Goal: Book appointment/travel/reservation

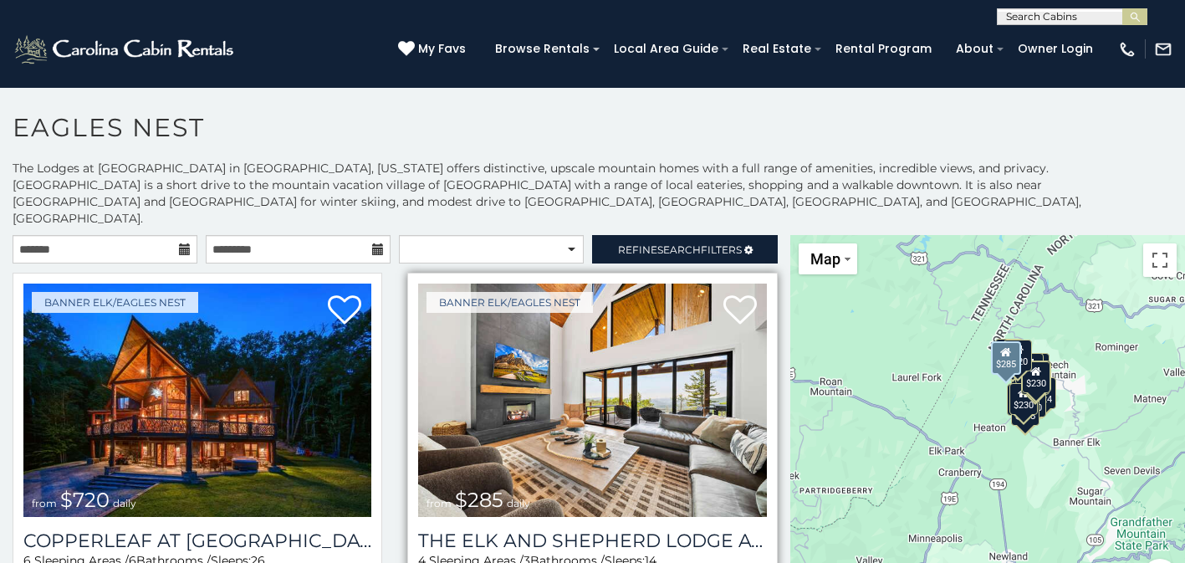
click at [508, 405] on img at bounding box center [592, 399] width 348 height 233
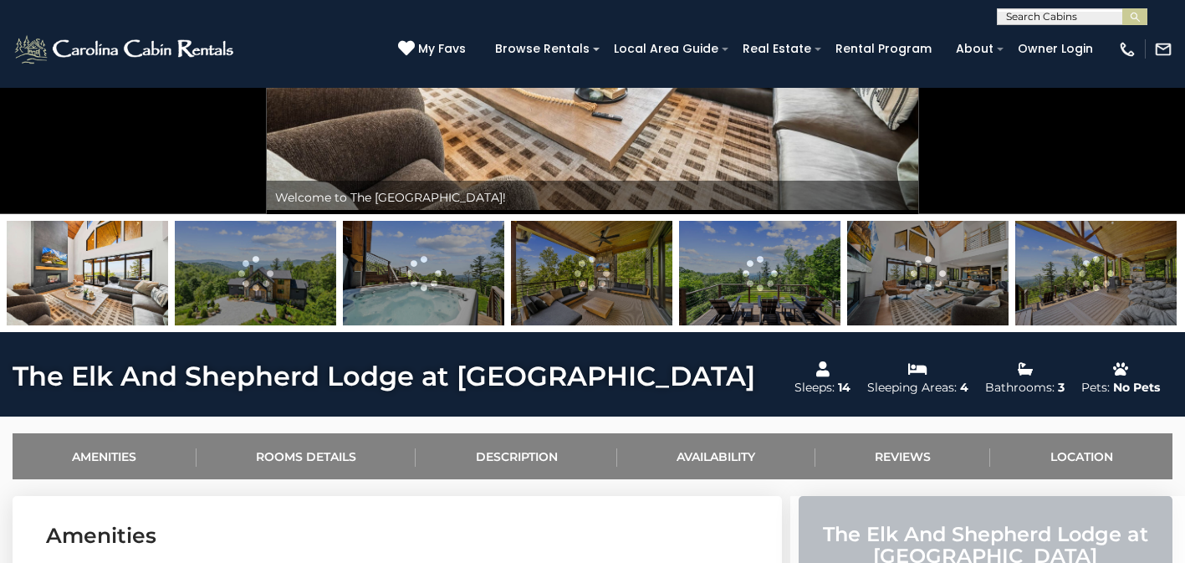
scroll to position [324, 0]
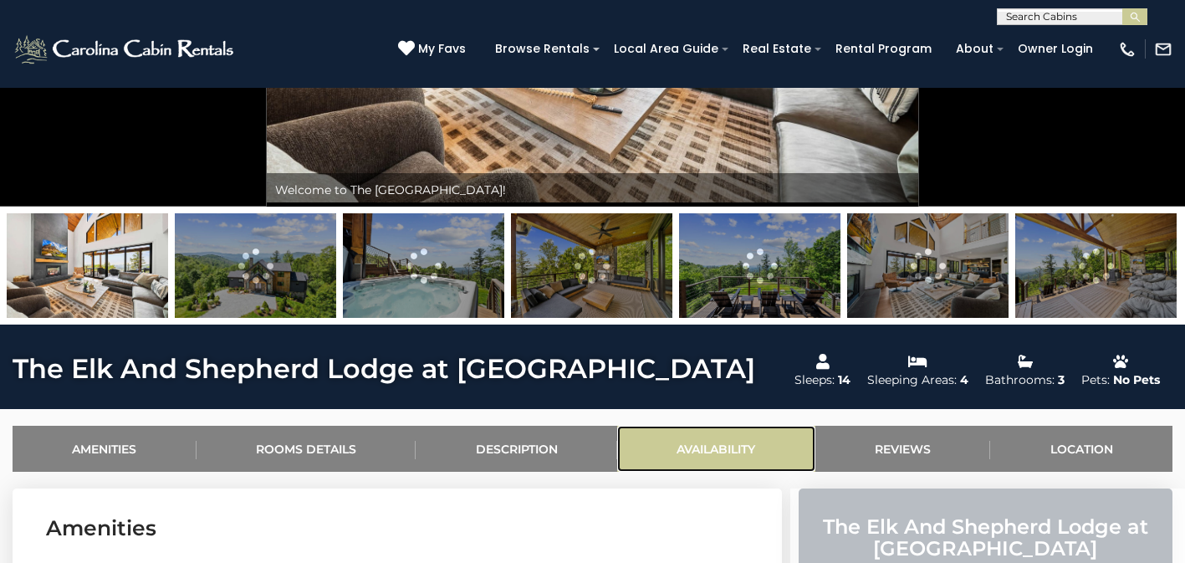
click at [701, 453] on link "Availability" at bounding box center [716, 449] width 198 height 46
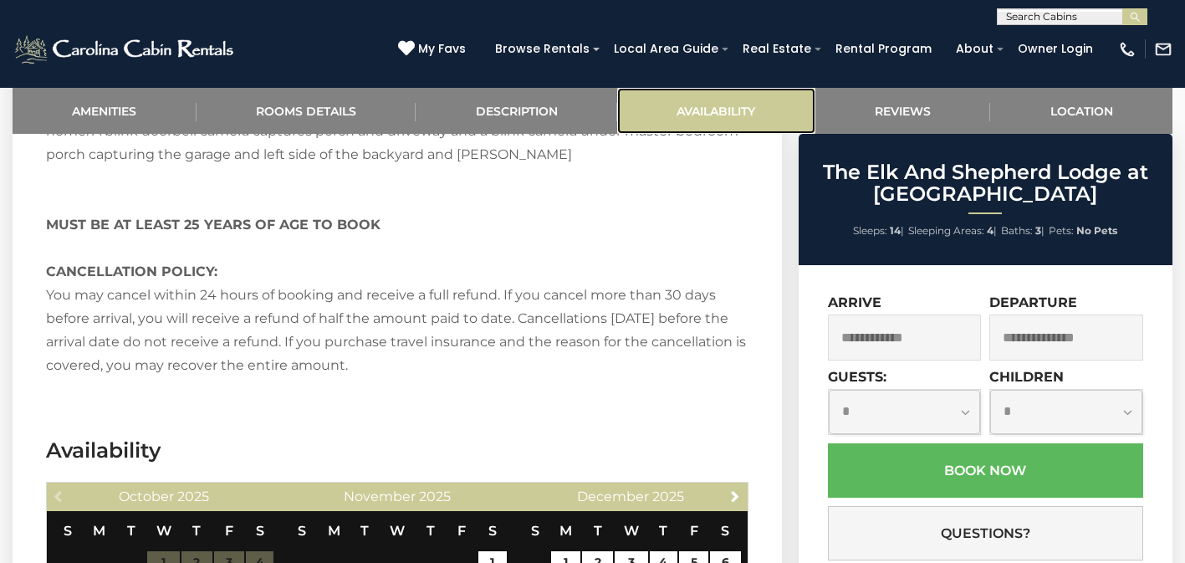
scroll to position [3339, 0]
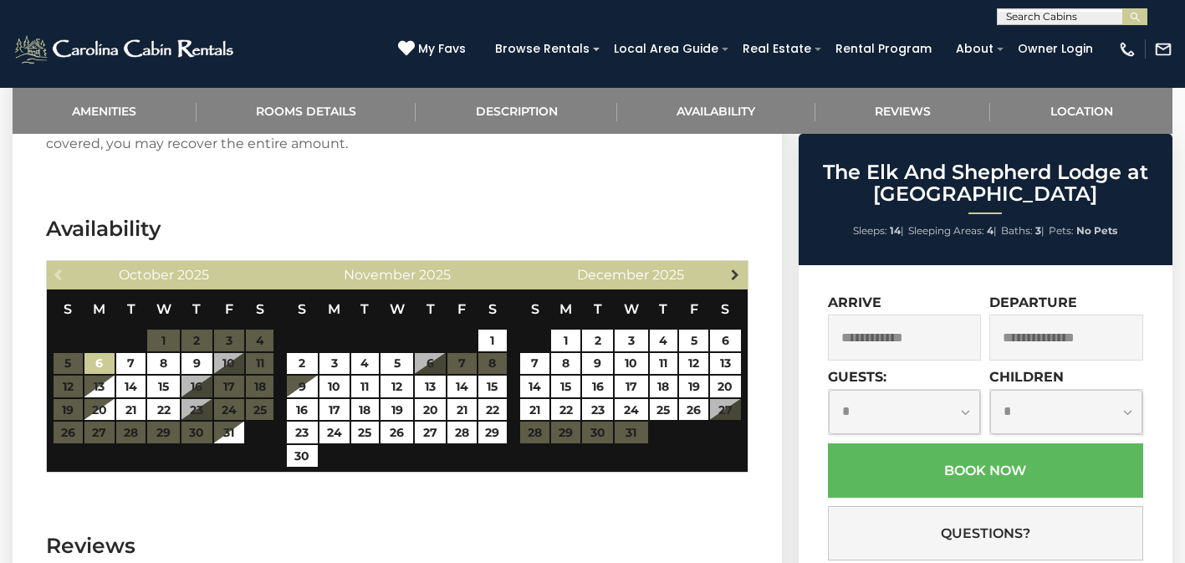
click at [738, 268] on span "Next" at bounding box center [734, 274] width 13 height 13
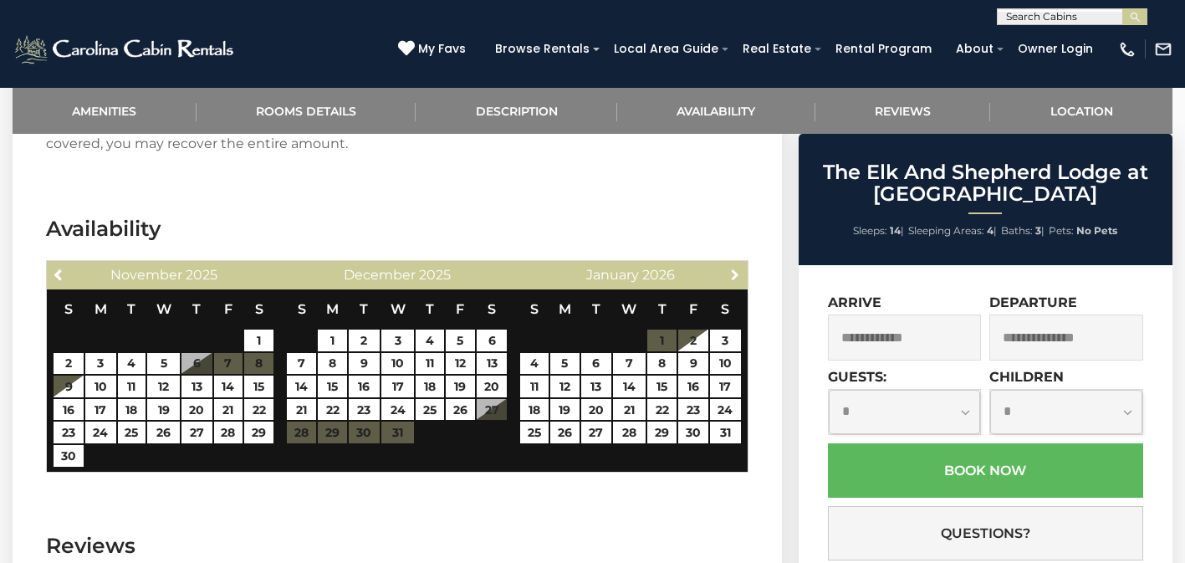
click at [738, 268] on span "Next" at bounding box center [734, 274] width 13 height 13
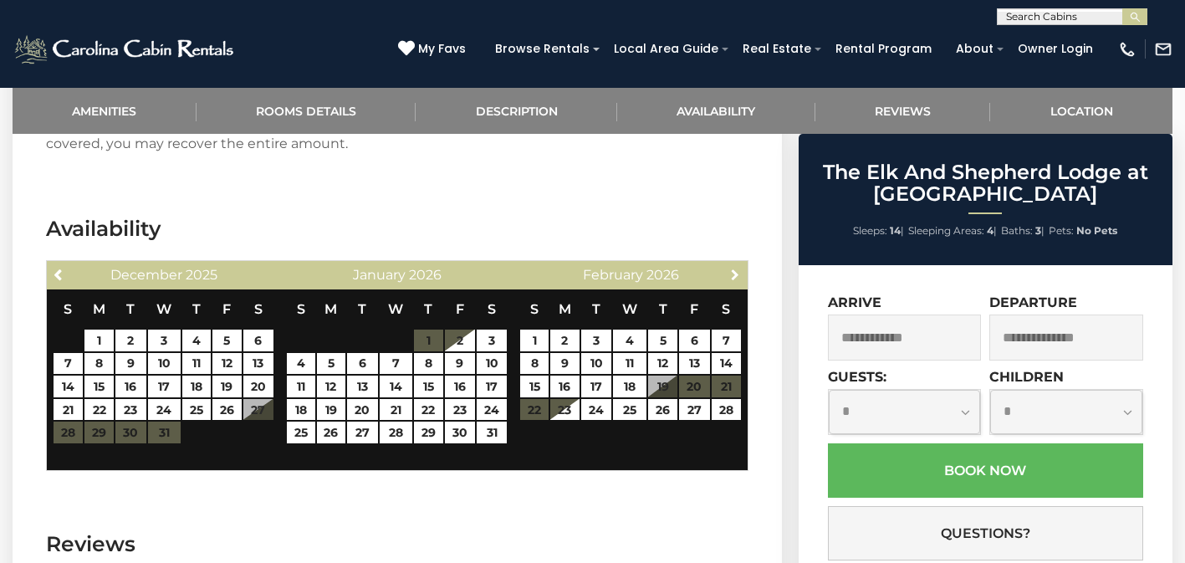
click at [738, 268] on span "Next" at bounding box center [734, 274] width 13 height 13
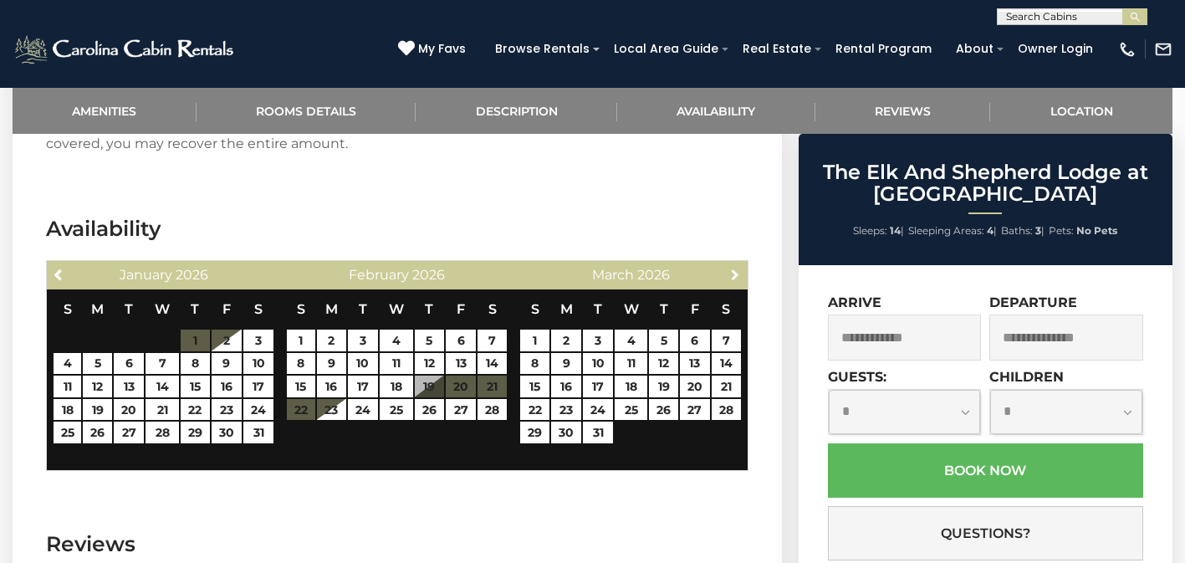
click at [738, 268] on span "Next" at bounding box center [734, 274] width 13 height 13
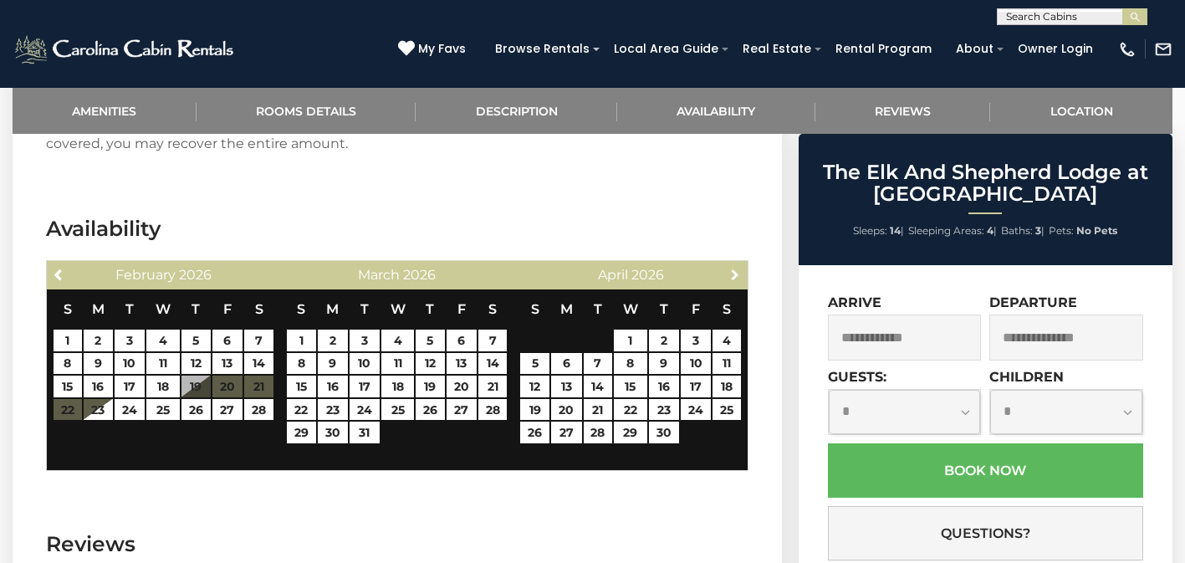
click at [738, 268] on span "Next" at bounding box center [734, 274] width 13 height 13
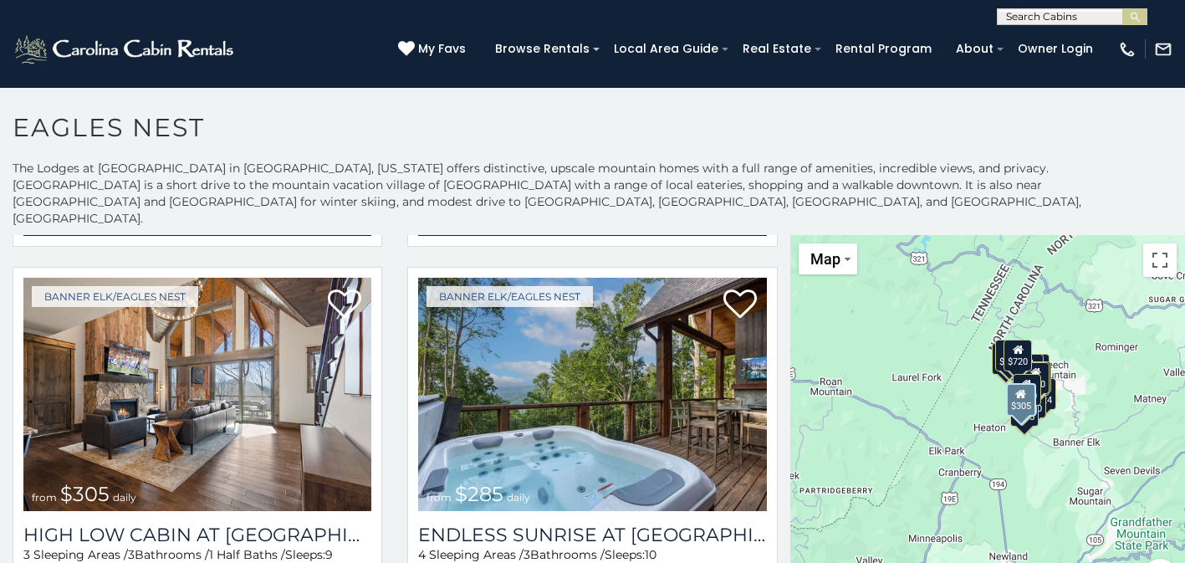
scroll to position [1231, 0]
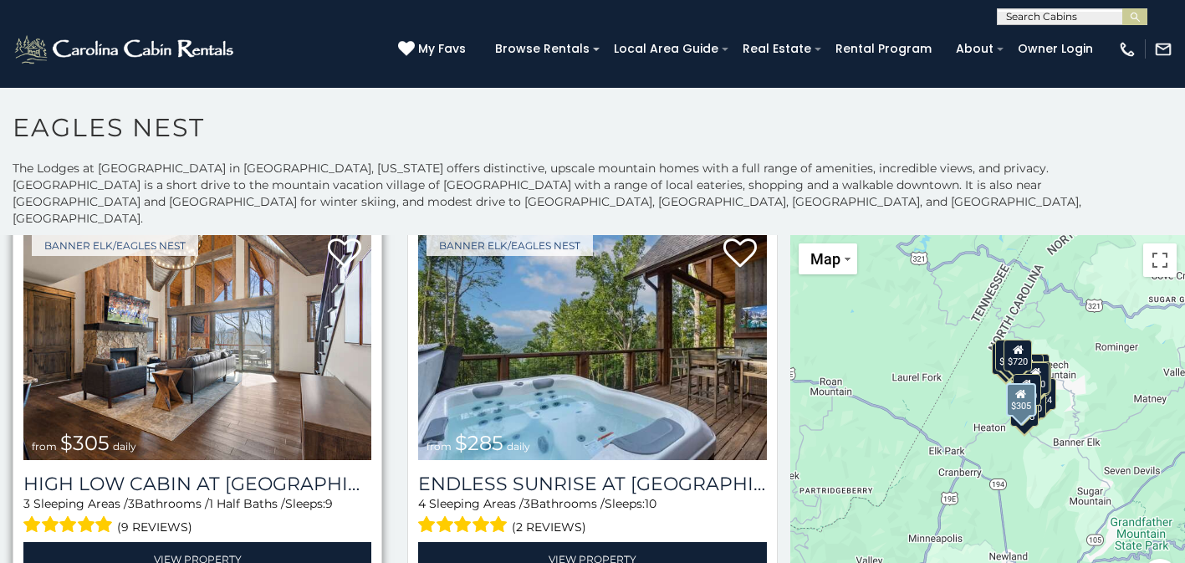
click at [286, 361] on img at bounding box center [197, 343] width 348 height 233
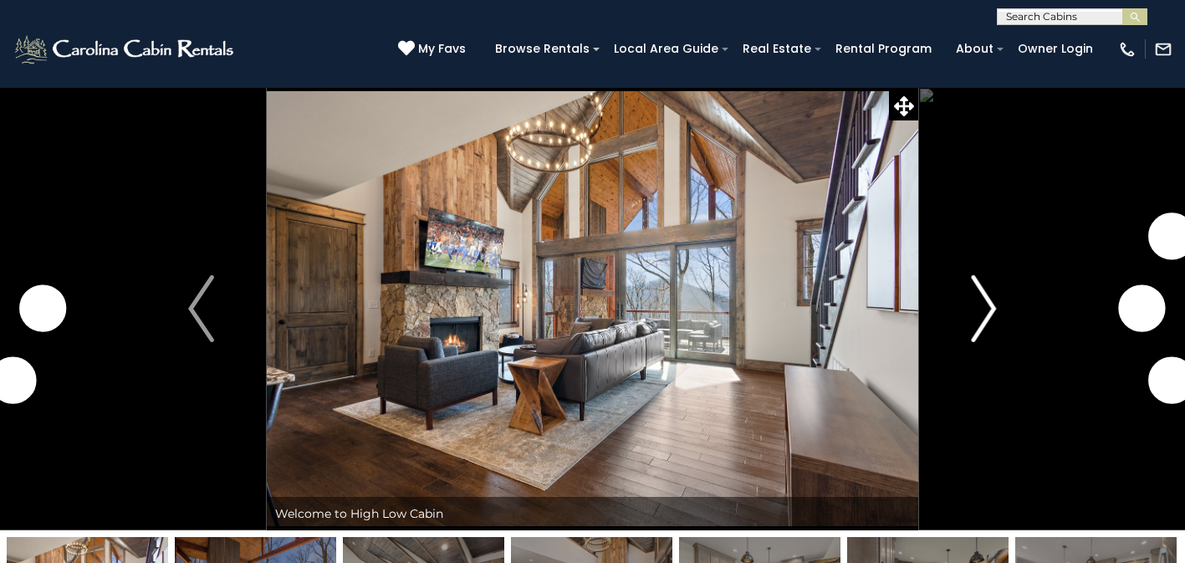
click at [978, 309] on img "Next" at bounding box center [983, 308] width 25 height 67
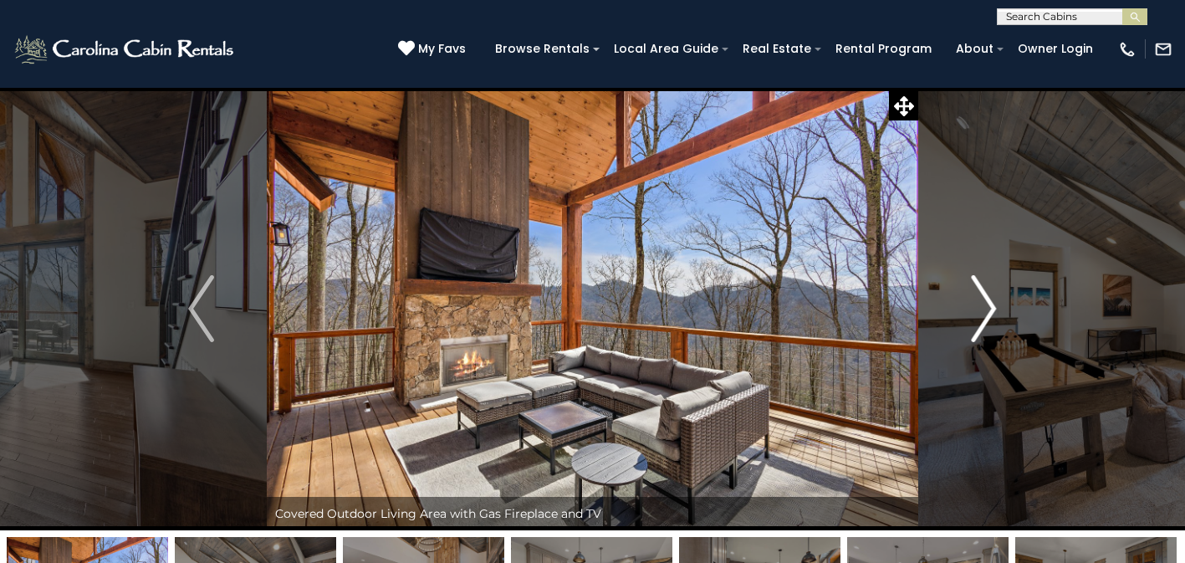
click at [978, 309] on img "Next" at bounding box center [983, 308] width 25 height 67
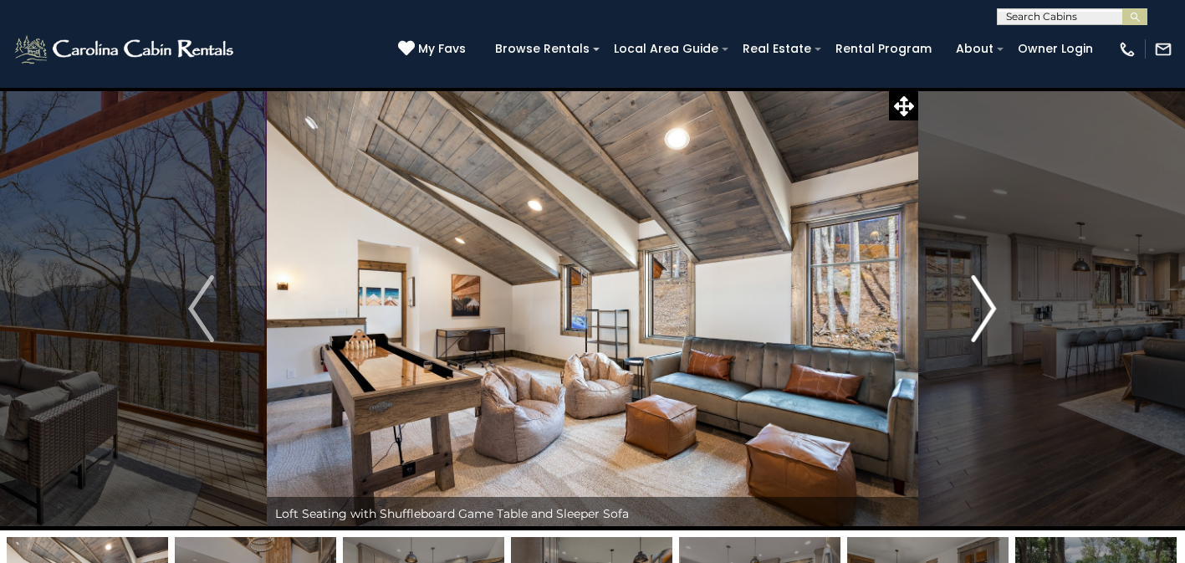
click at [978, 309] on img "Next" at bounding box center [983, 308] width 25 height 67
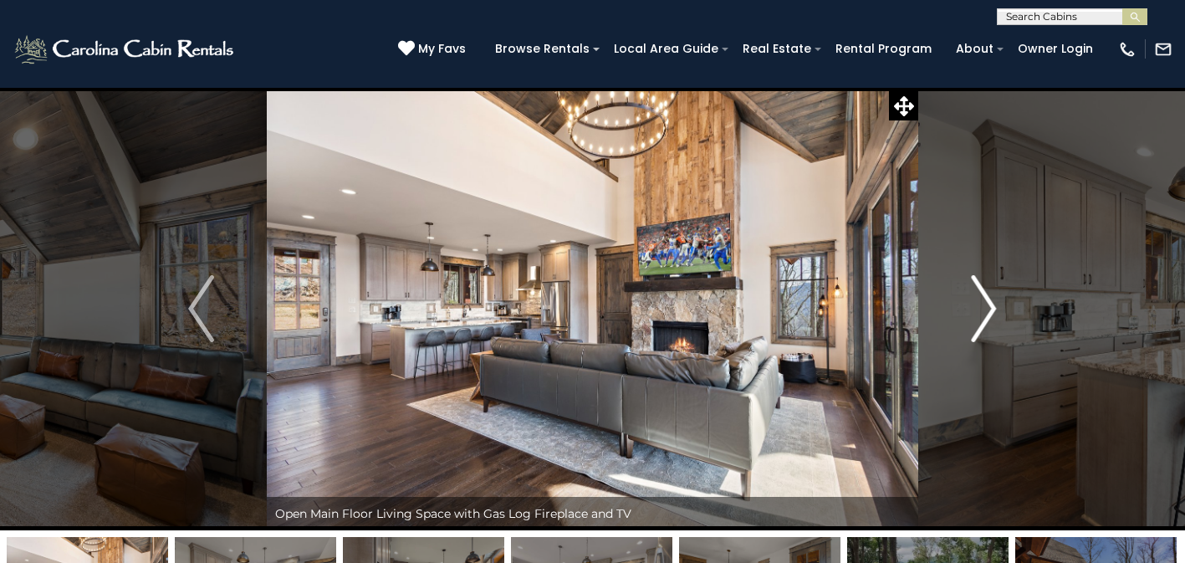
click at [978, 309] on img "Next" at bounding box center [983, 308] width 25 height 67
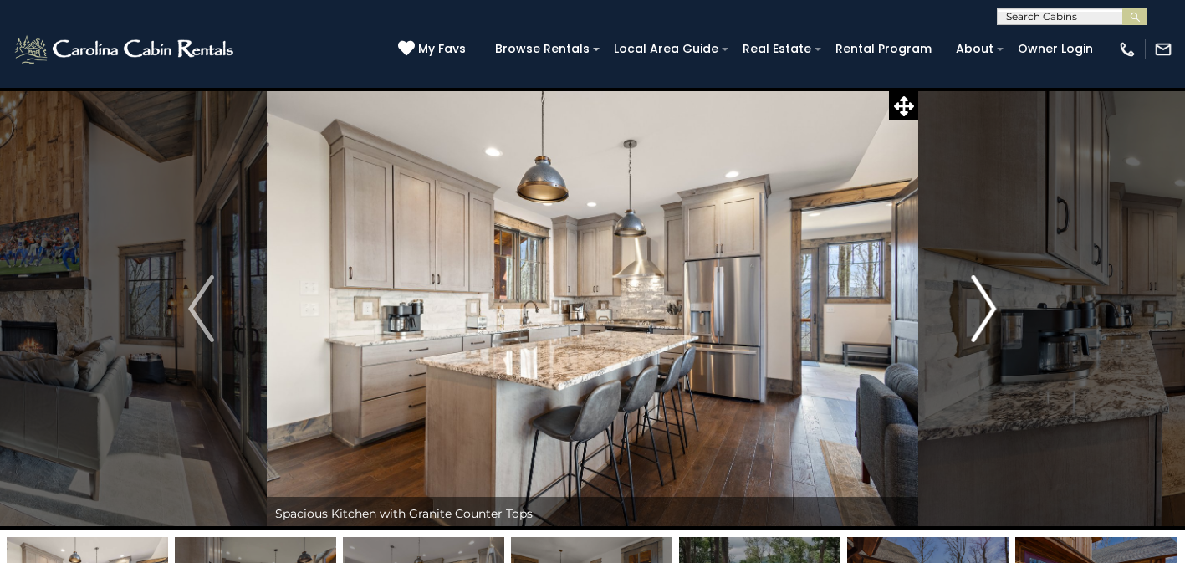
click at [978, 309] on img "Next" at bounding box center [983, 308] width 25 height 67
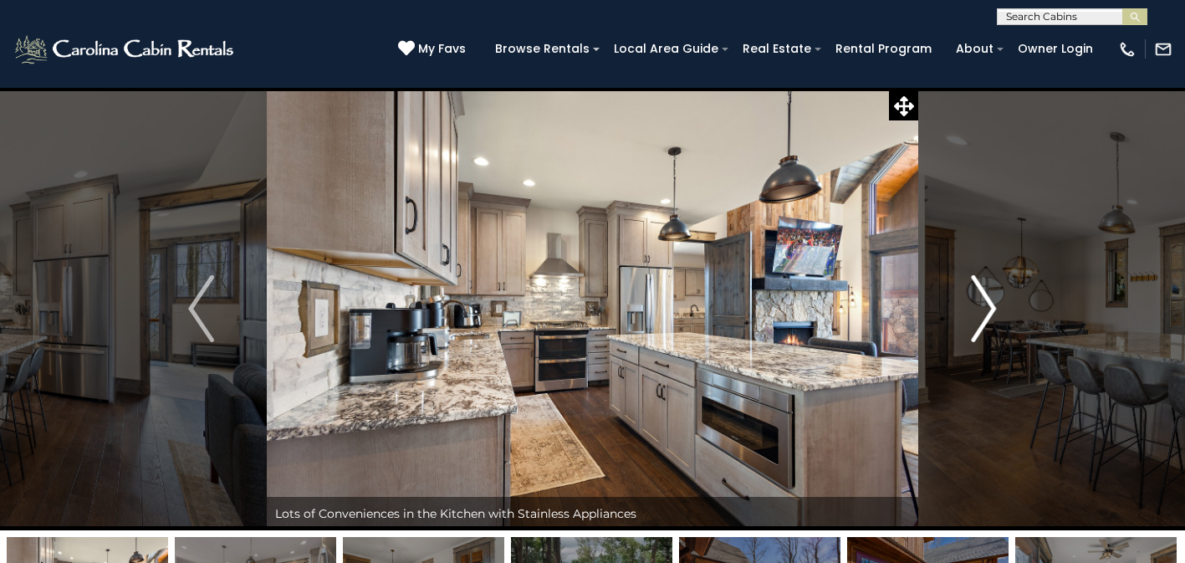
click at [978, 309] on img "Next" at bounding box center [983, 308] width 25 height 67
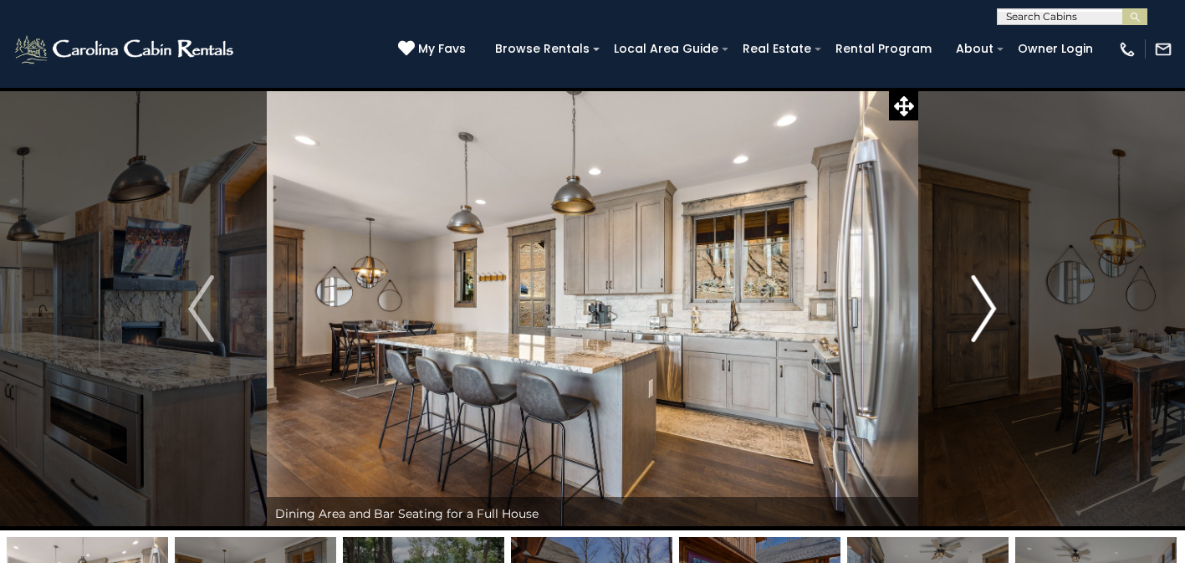
click at [978, 309] on img "Next" at bounding box center [983, 308] width 25 height 67
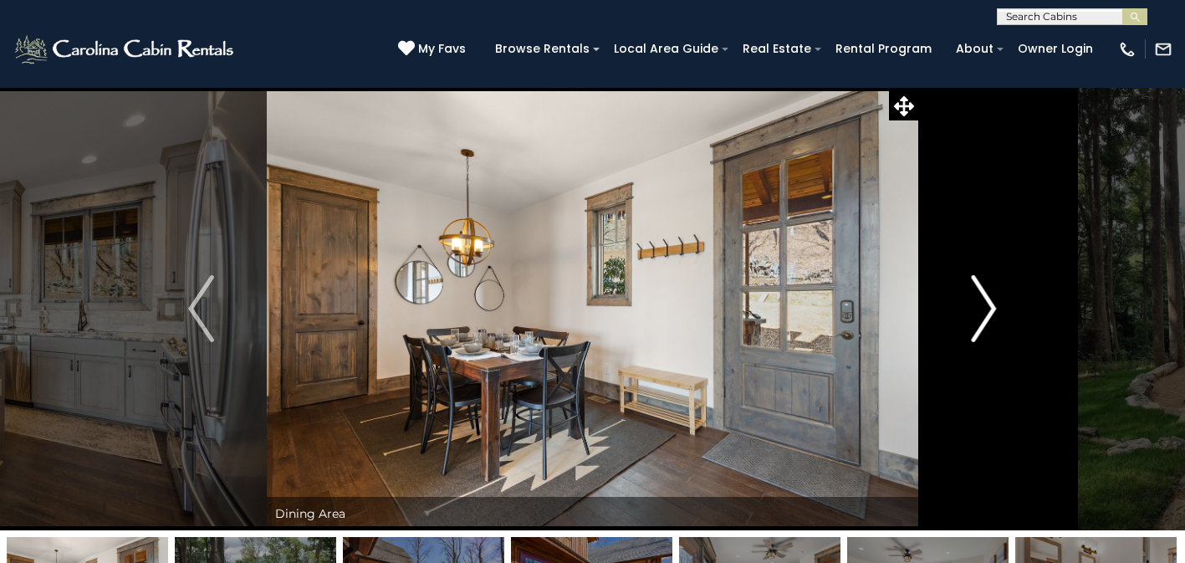
click at [978, 309] on img "Next" at bounding box center [983, 308] width 25 height 67
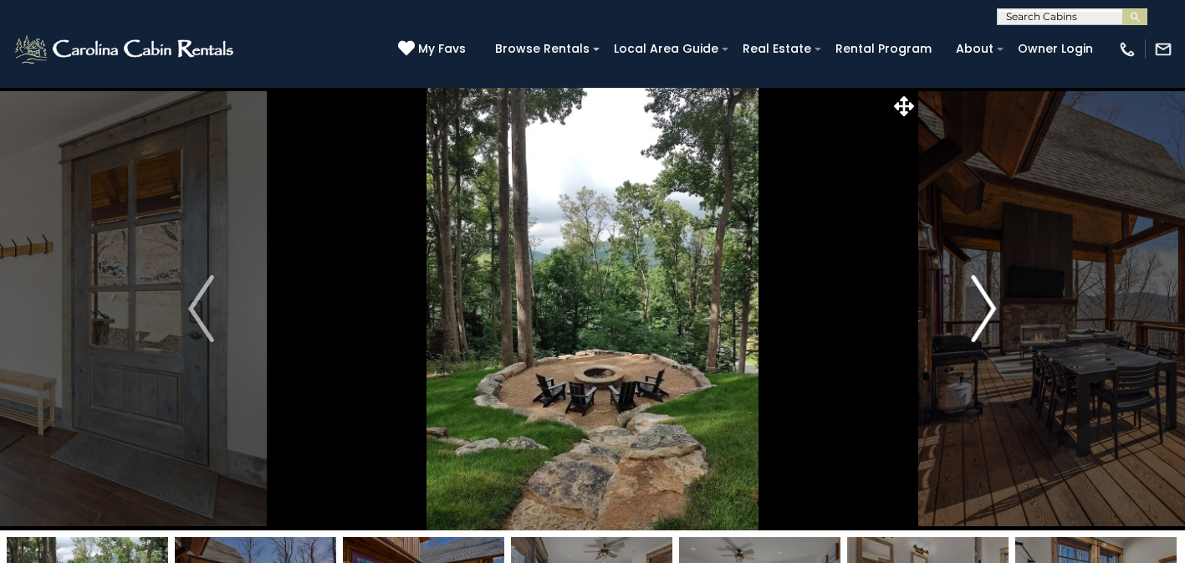
click at [978, 309] on img "Next" at bounding box center [983, 308] width 25 height 67
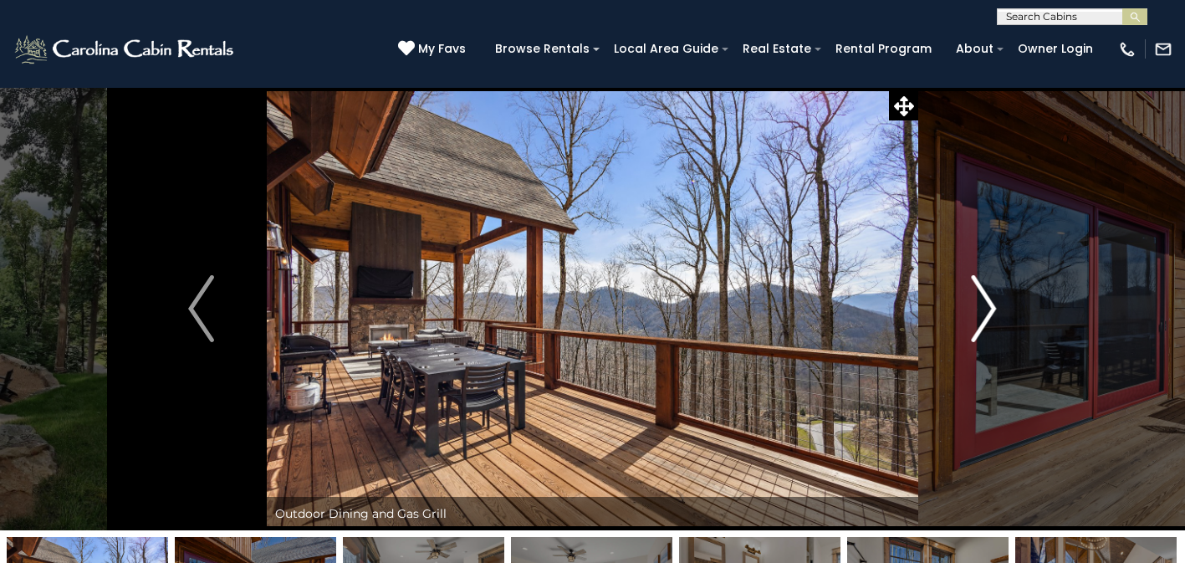
click at [978, 309] on img "Next" at bounding box center [983, 308] width 25 height 67
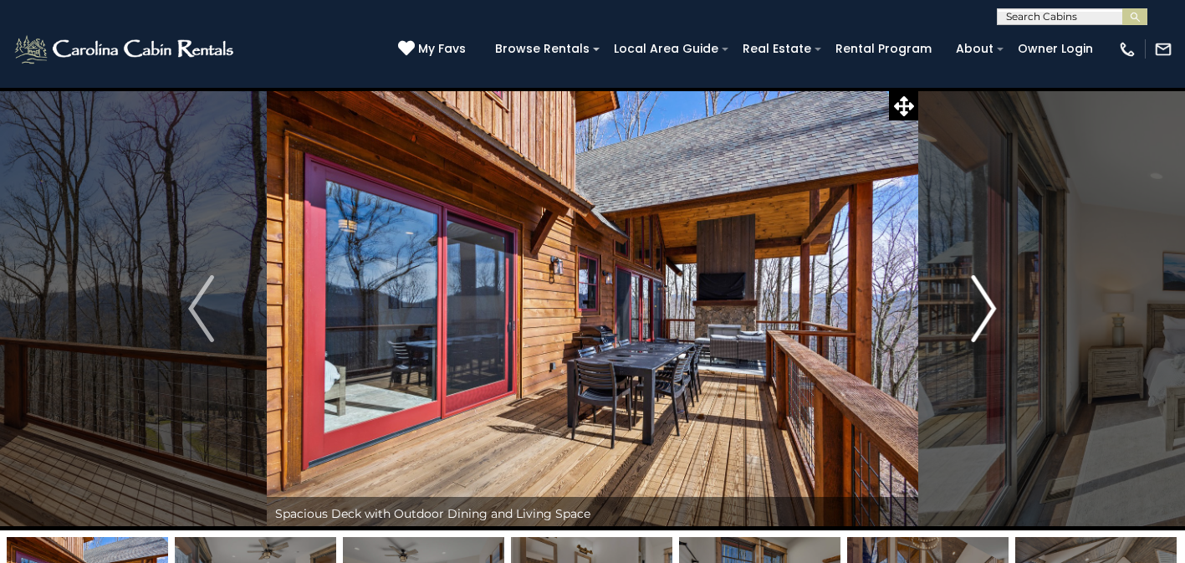
click at [979, 309] on img "Next" at bounding box center [983, 308] width 25 height 67
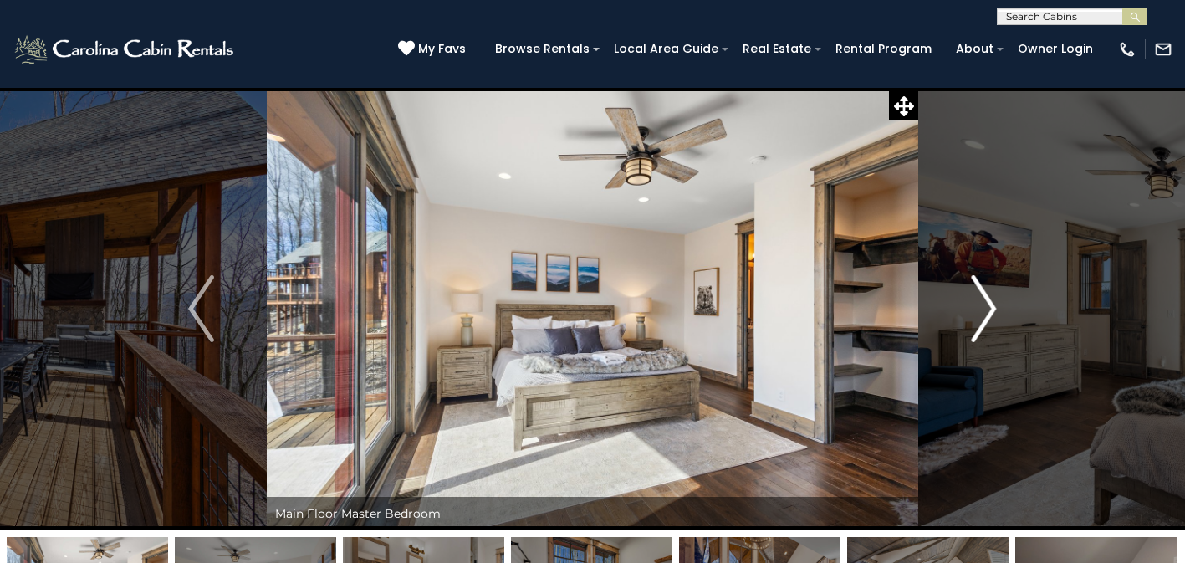
click at [979, 310] on img "Next" at bounding box center [983, 308] width 25 height 67
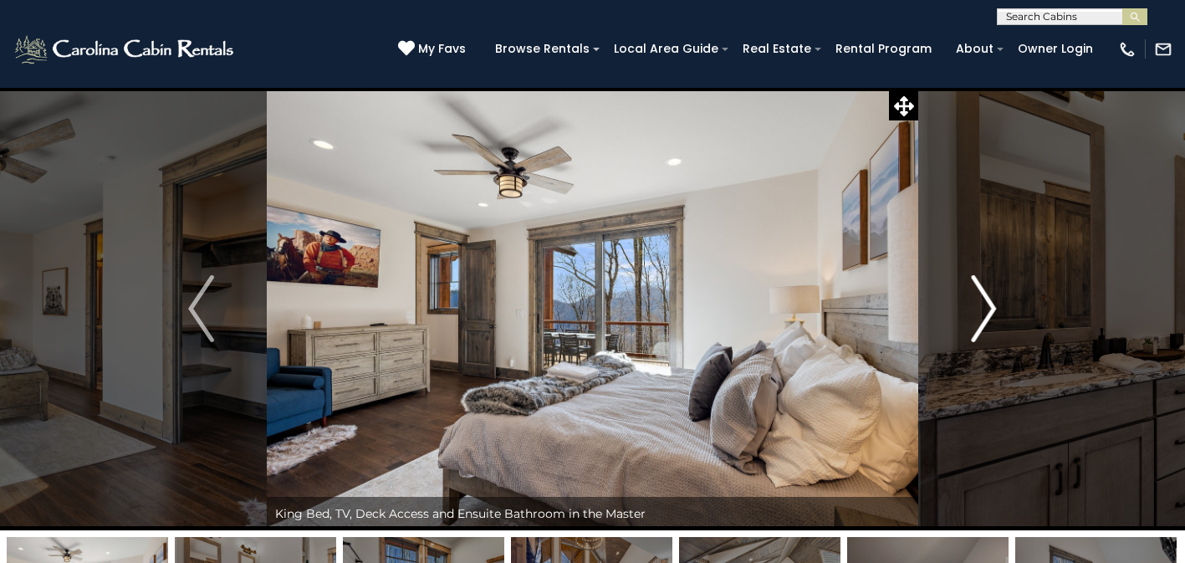
click at [981, 311] on img "Next" at bounding box center [983, 308] width 25 height 67
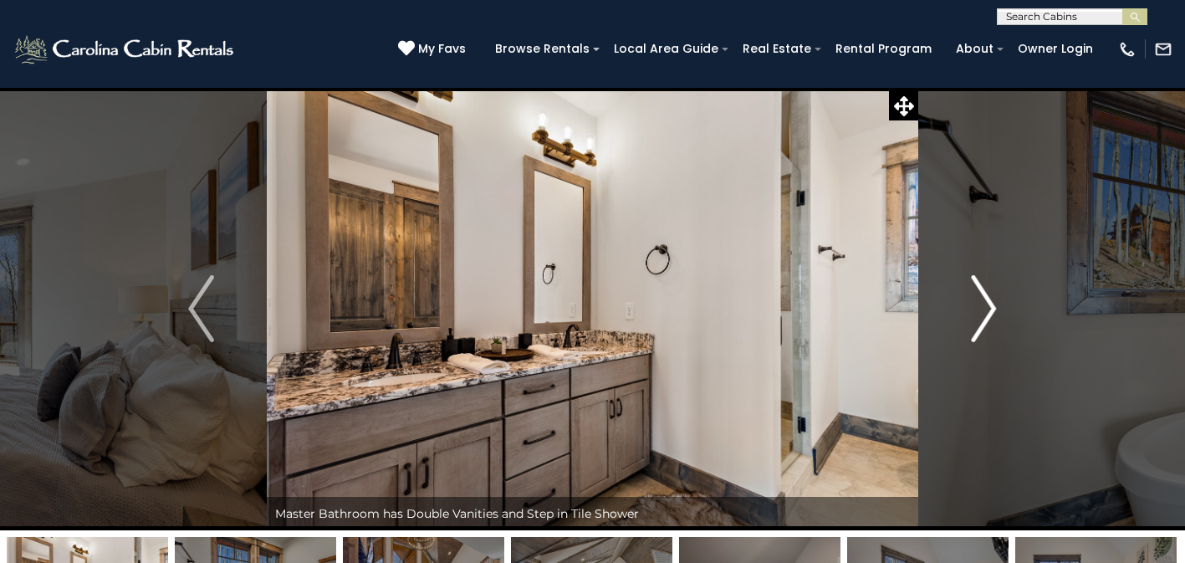
click at [981, 311] on img "Next" at bounding box center [983, 308] width 25 height 67
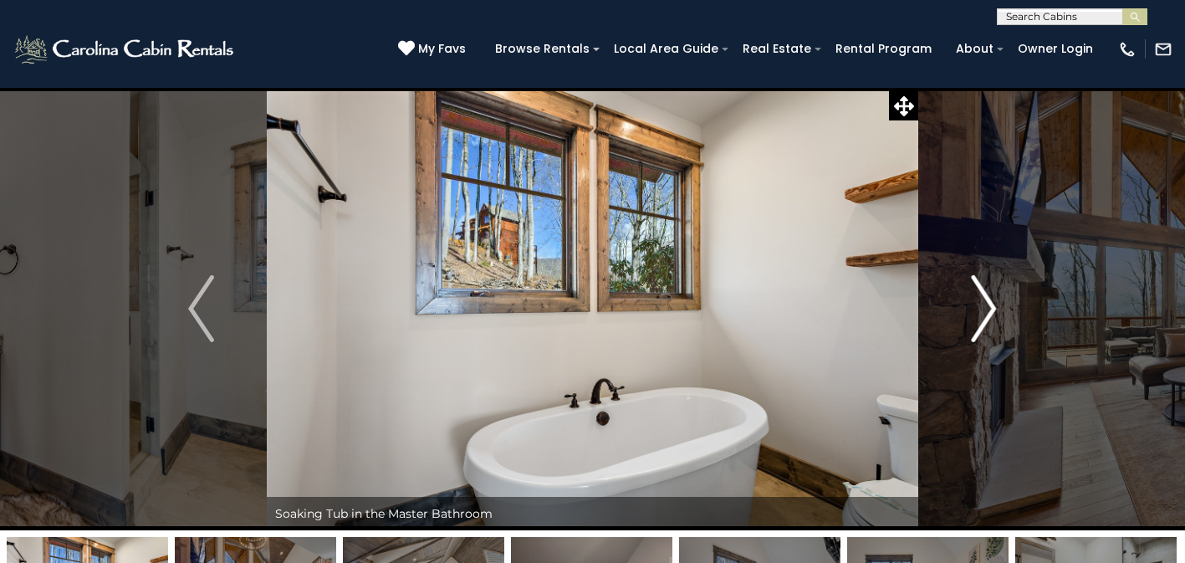
click at [981, 311] on img "Next" at bounding box center [983, 308] width 25 height 67
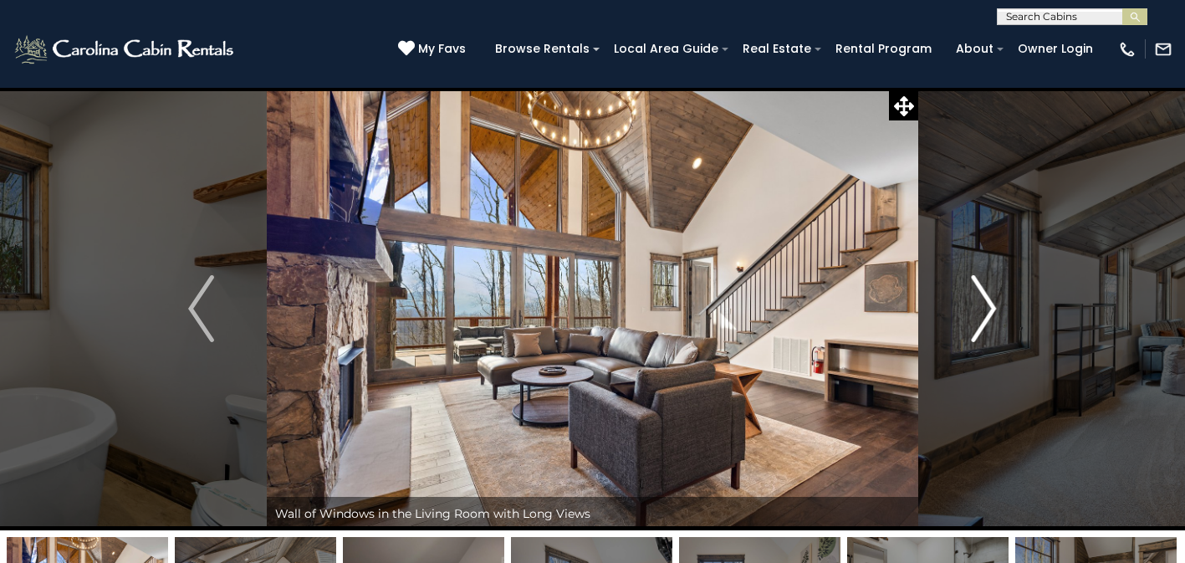
click at [983, 313] on img "Next" at bounding box center [983, 308] width 25 height 67
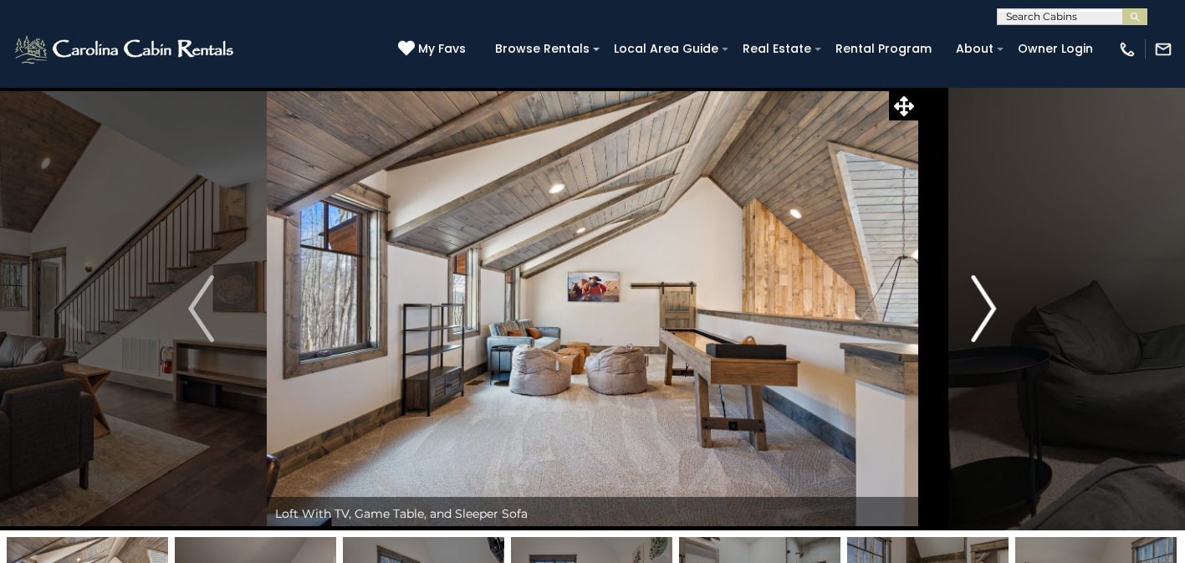
click at [983, 314] on img "Next" at bounding box center [983, 308] width 25 height 67
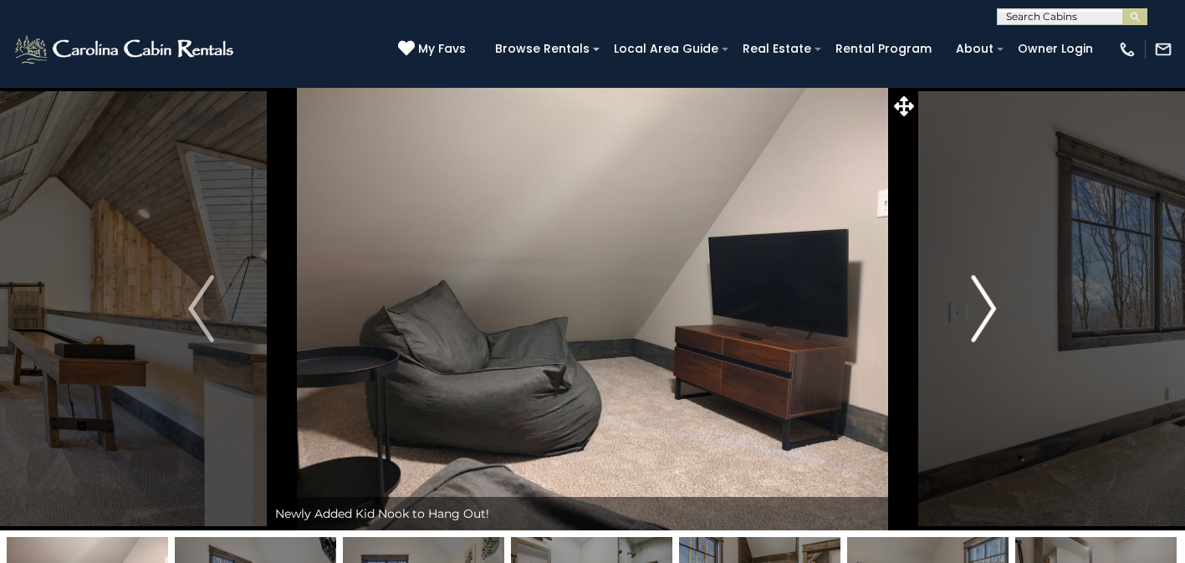
click at [983, 314] on img "Next" at bounding box center [983, 308] width 25 height 67
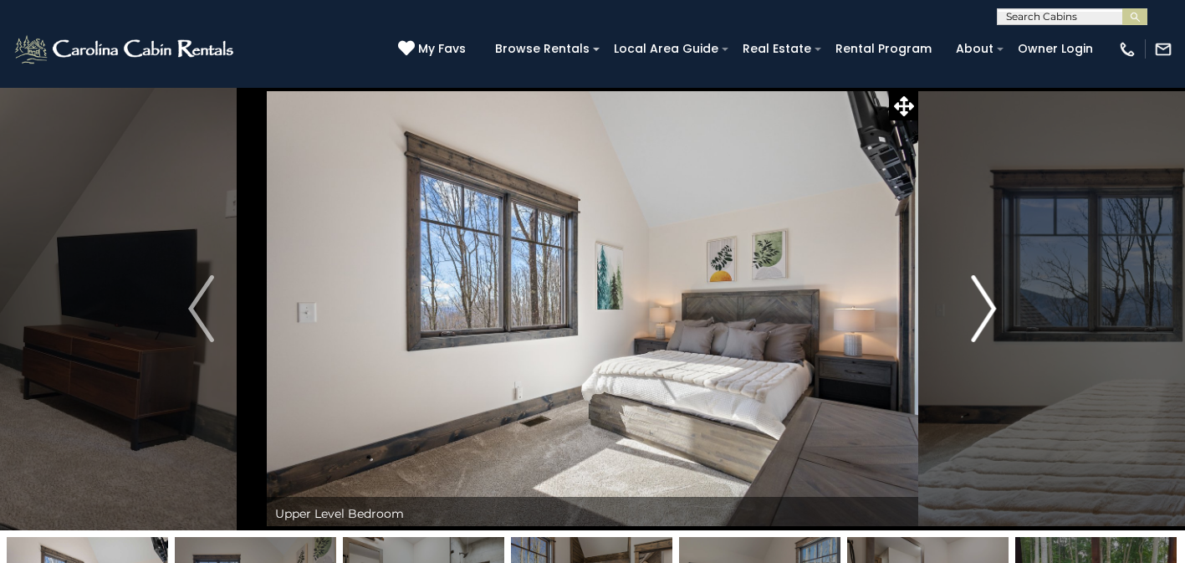
click at [983, 314] on img "Next" at bounding box center [983, 308] width 25 height 67
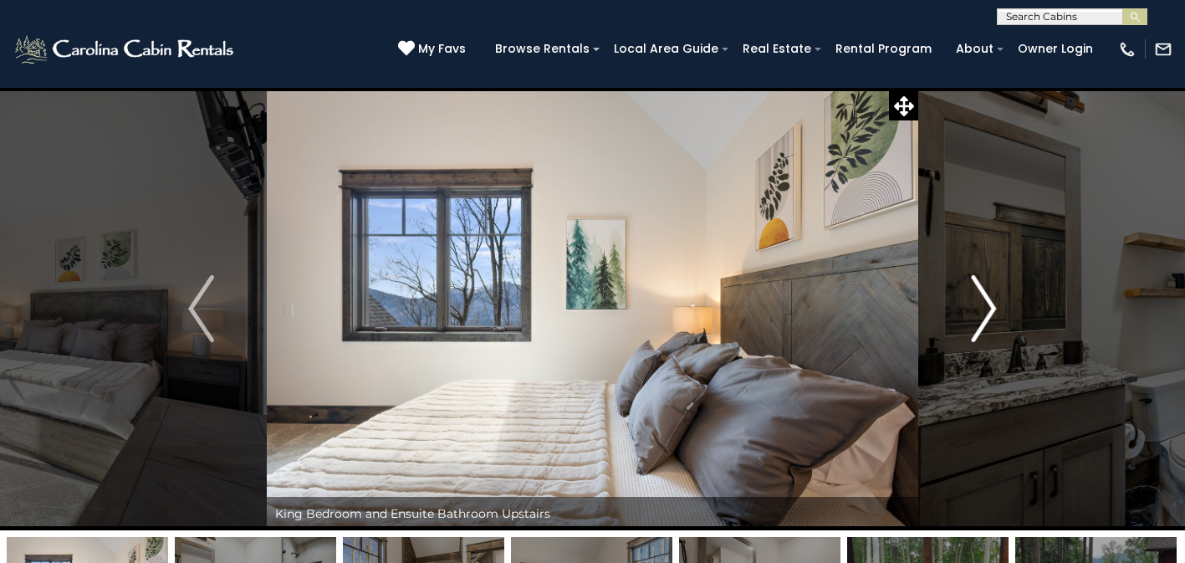
click at [983, 314] on img "Next" at bounding box center [983, 308] width 25 height 67
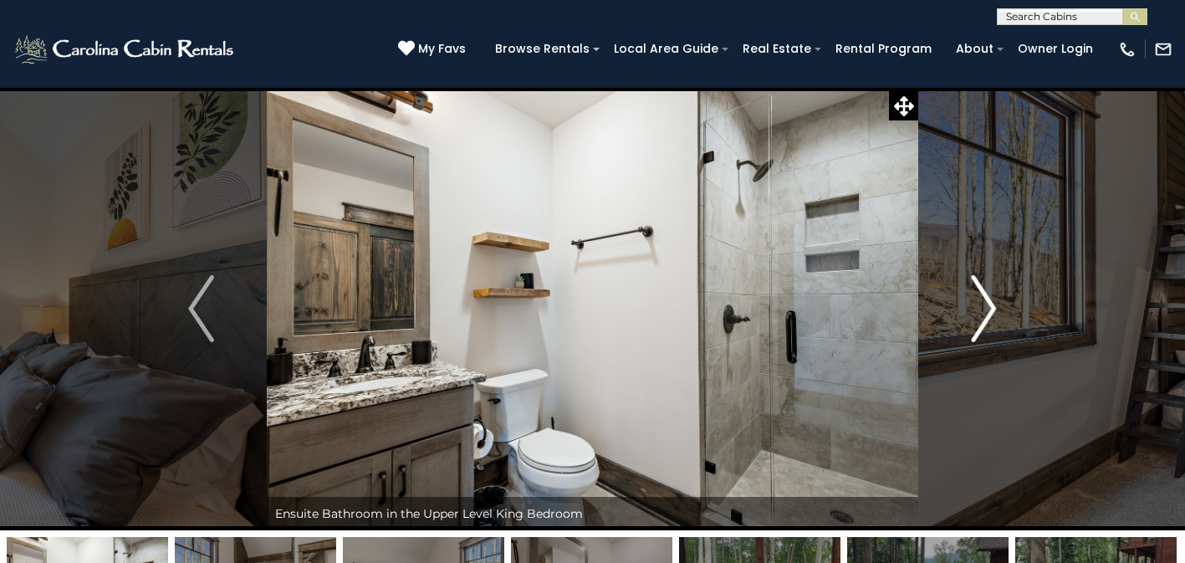
click at [983, 314] on img "Next" at bounding box center [983, 308] width 25 height 67
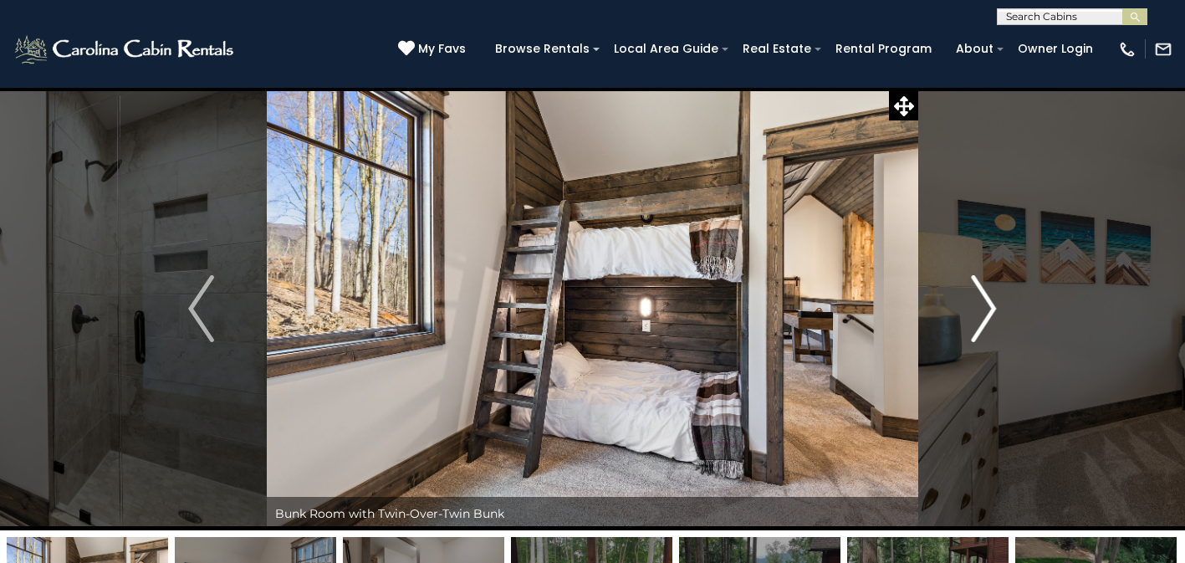
click at [983, 314] on img "Next" at bounding box center [983, 308] width 25 height 67
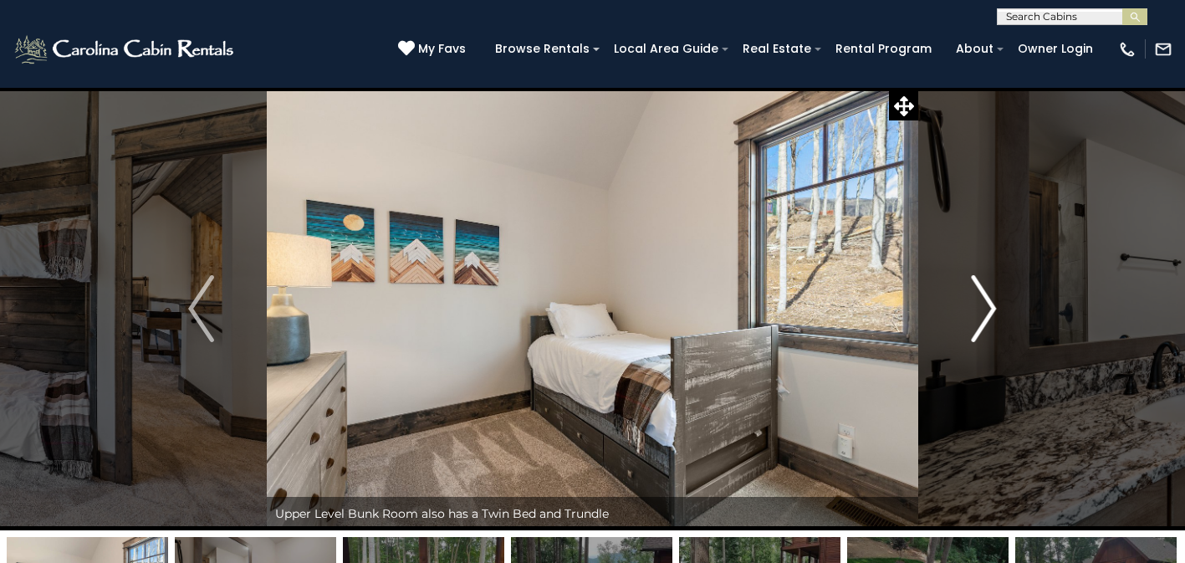
click at [983, 314] on img "Next" at bounding box center [983, 308] width 25 height 67
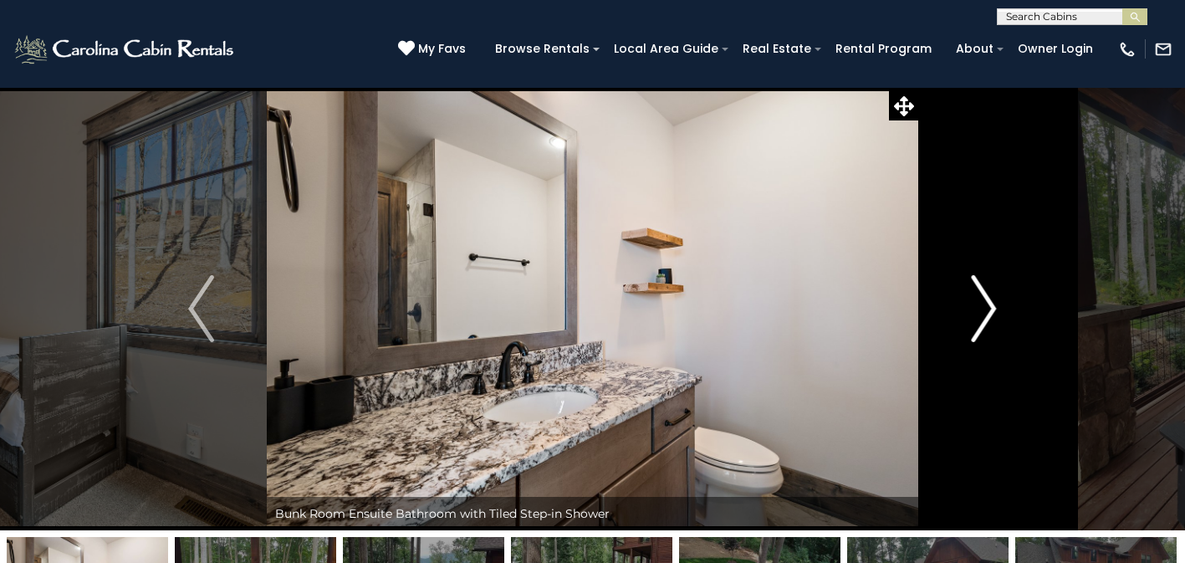
click at [983, 314] on img "Next" at bounding box center [983, 308] width 25 height 67
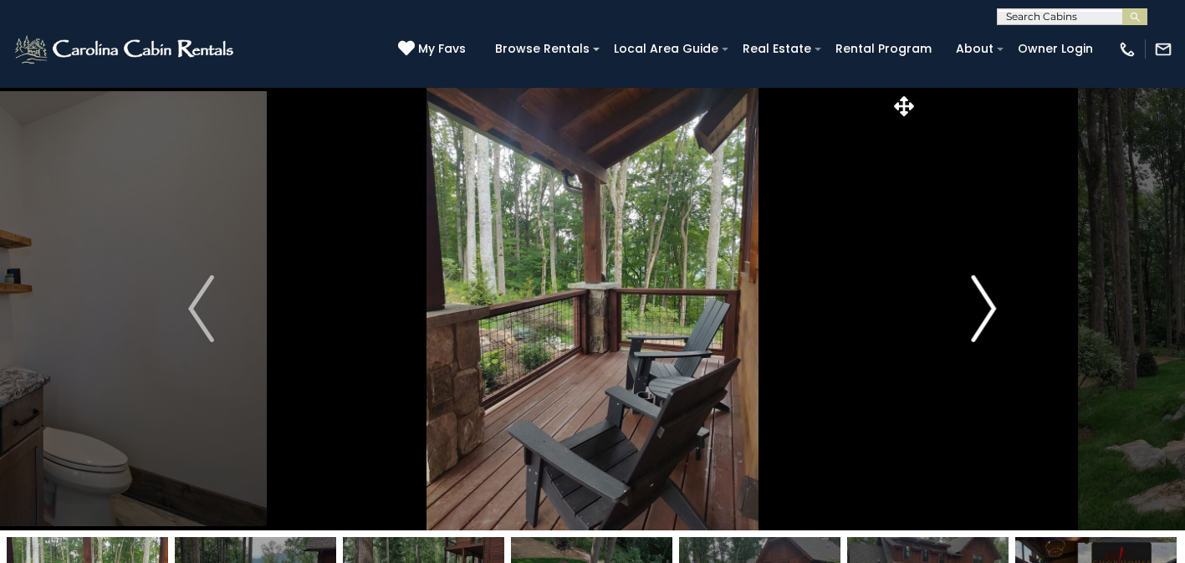
click at [983, 314] on img "Next" at bounding box center [983, 308] width 25 height 67
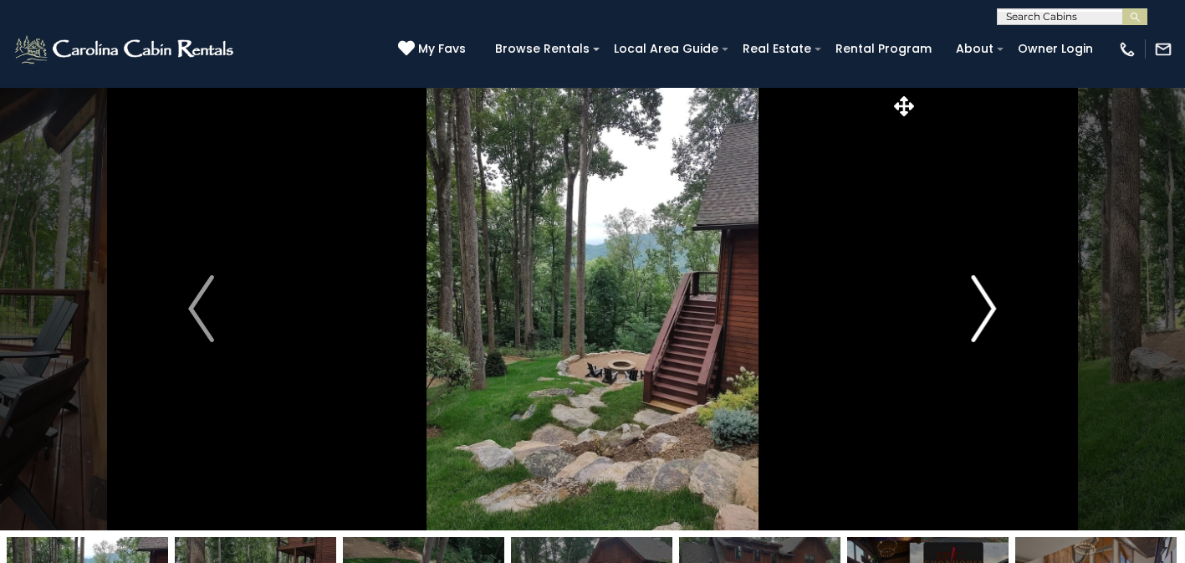
click at [983, 314] on img "Next" at bounding box center [983, 308] width 25 height 67
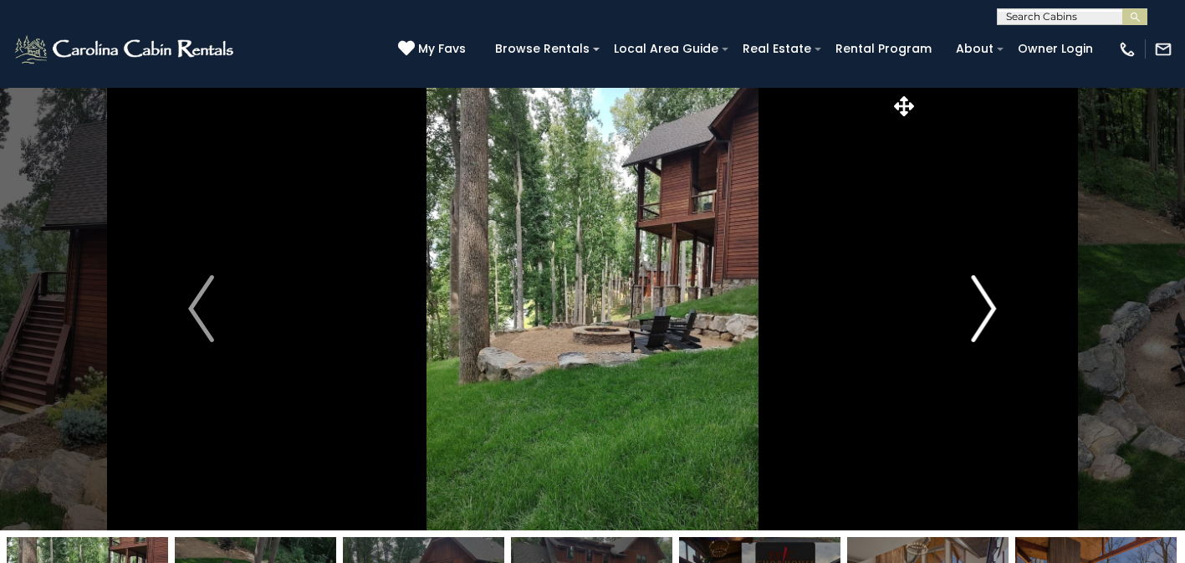
click at [983, 314] on img "Next" at bounding box center [983, 308] width 25 height 67
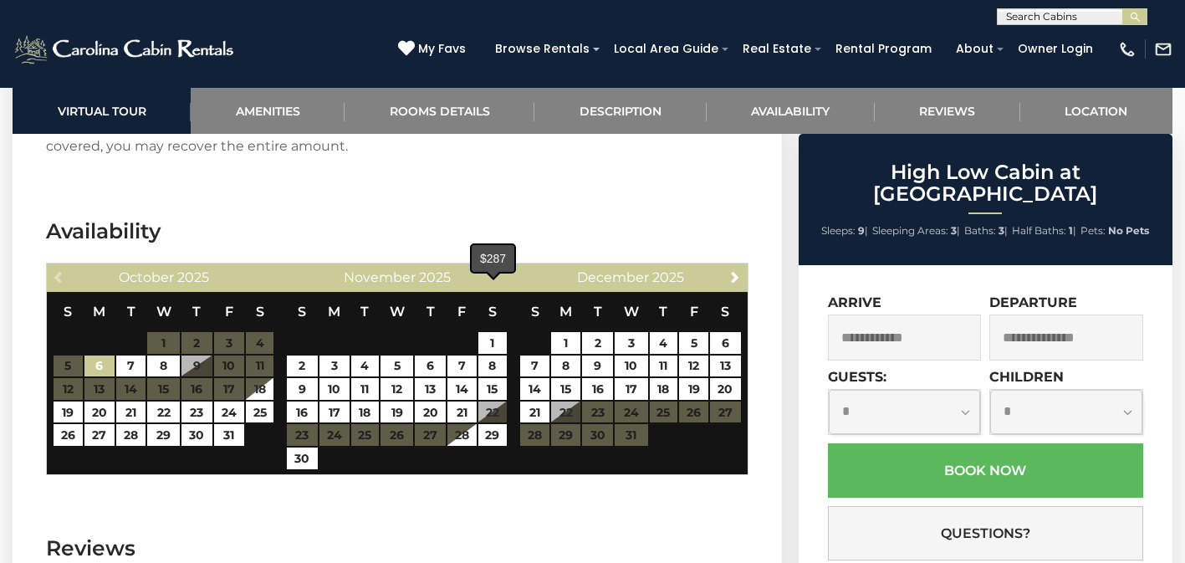
scroll to position [3281, 0]
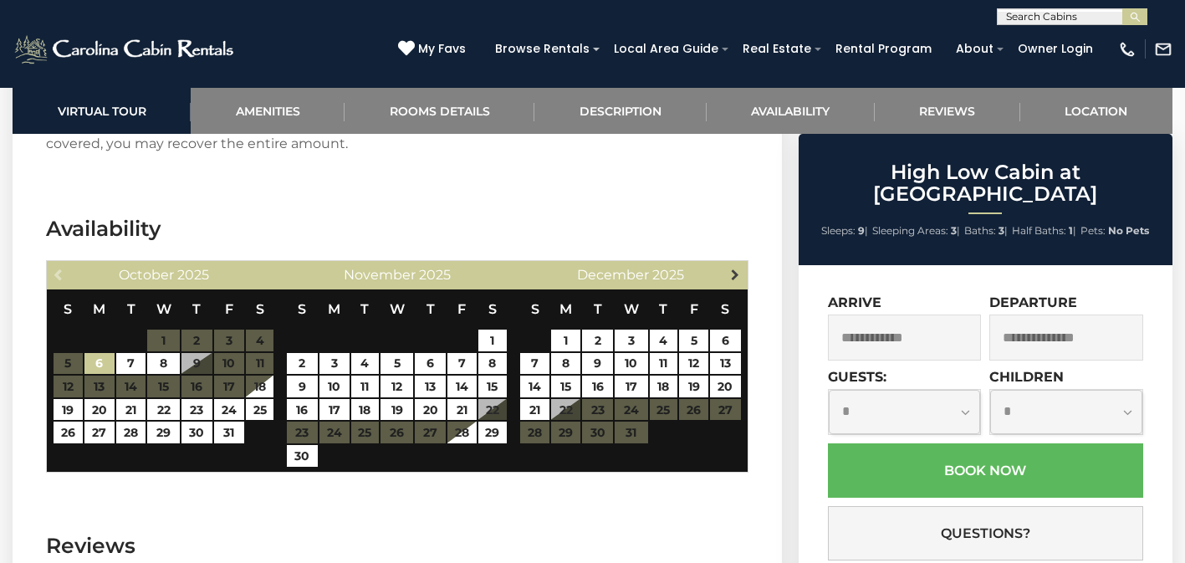
click at [738, 263] on link "Next" at bounding box center [734, 273] width 21 height 21
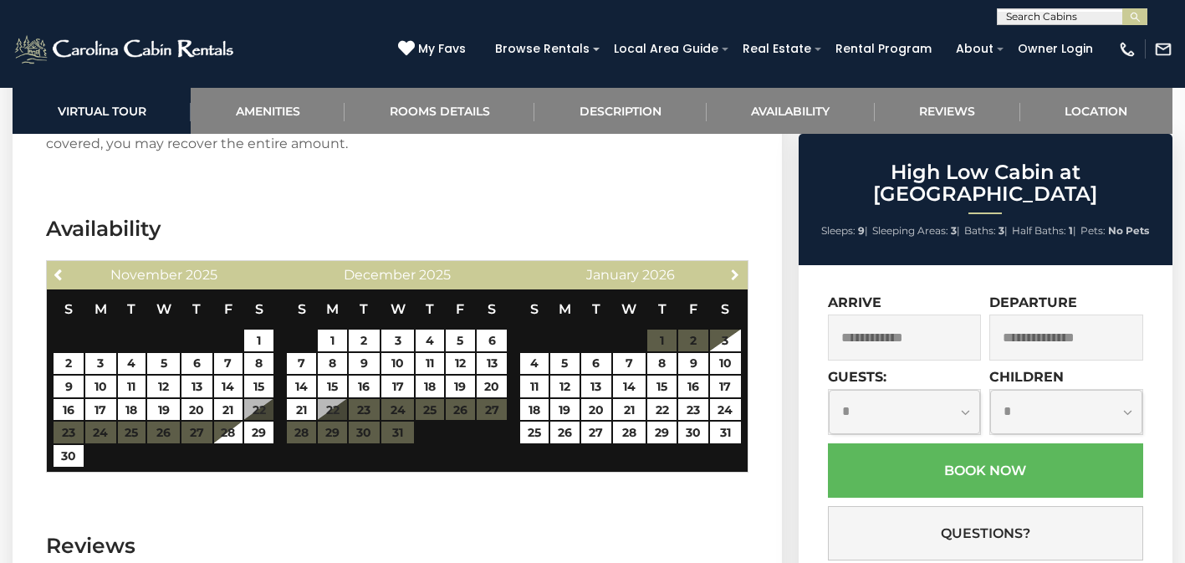
click at [738, 263] on link "Next" at bounding box center [734, 273] width 21 height 21
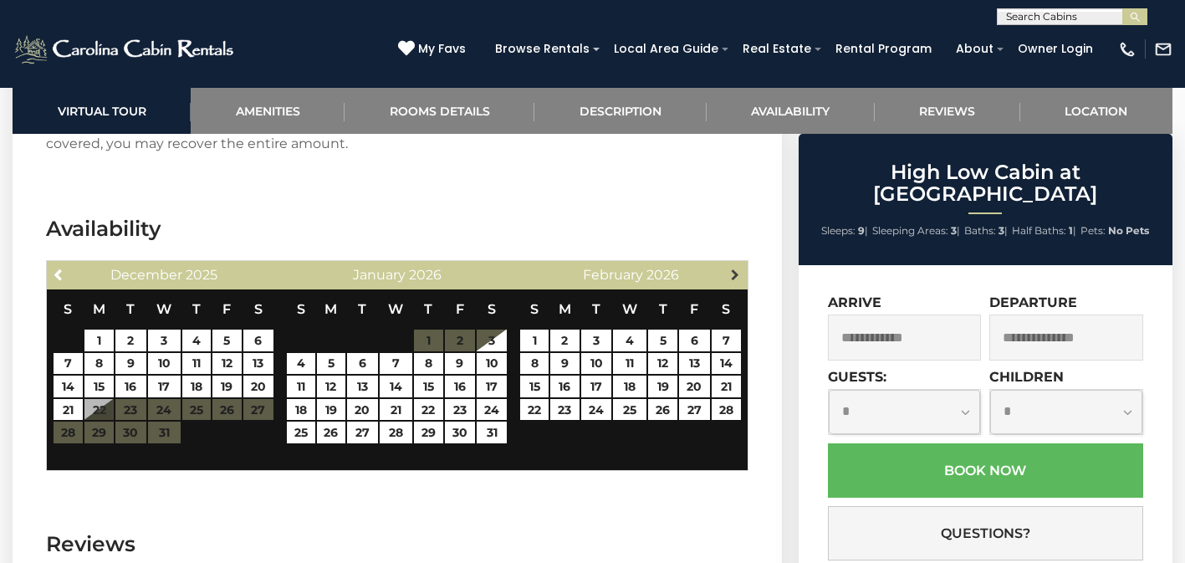
click at [738, 263] on link "Next" at bounding box center [734, 273] width 21 height 21
